Goal: Find specific fact: Find contact information

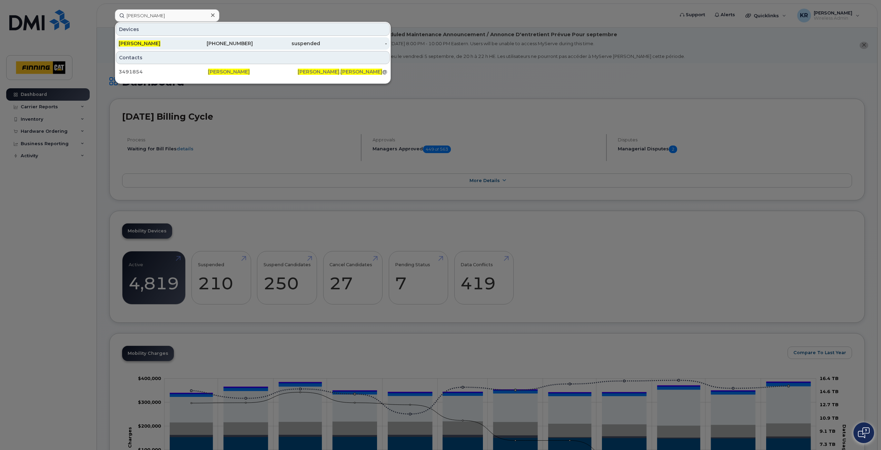
type input "[PERSON_NAME]"
click at [247, 47] on div "778-256-6503" at bounding box center [219, 43] width 67 height 12
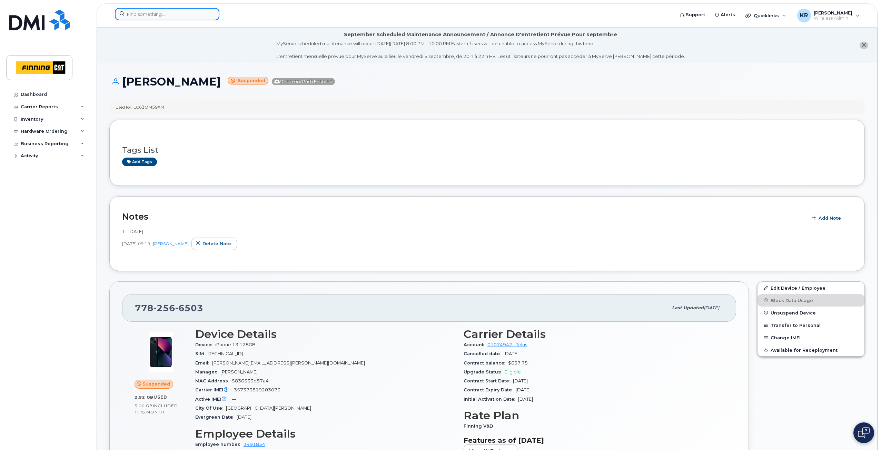
click at [136, 13] on input at bounding box center [167, 14] width 105 height 12
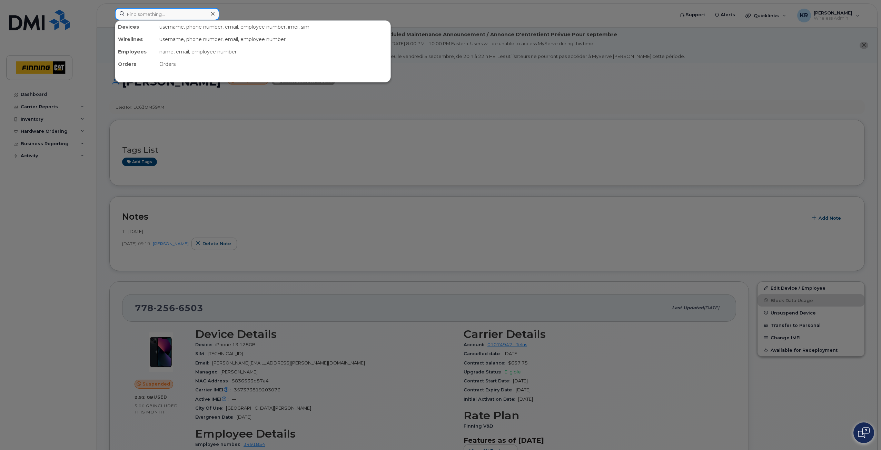
paste input "[PERSON_NAME]"
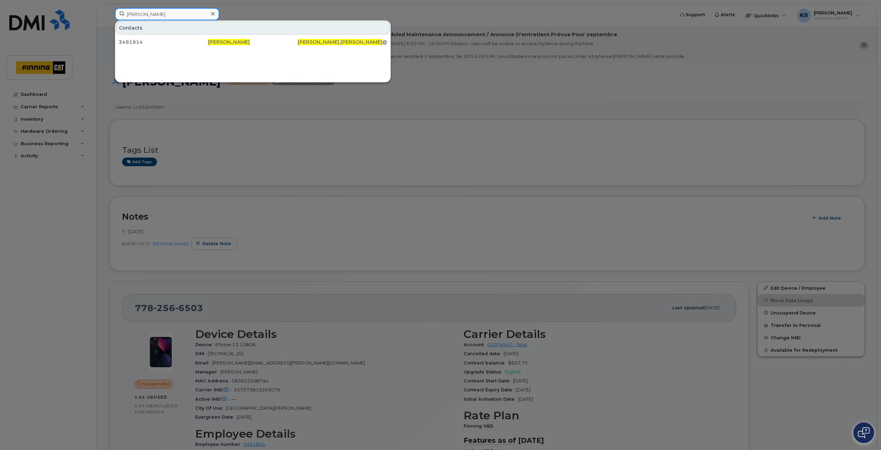
type input "[PERSON_NAME]"
click at [253, 148] on div at bounding box center [440, 225] width 881 height 450
